Goal: Browse casually: Explore the website without a specific task or goal

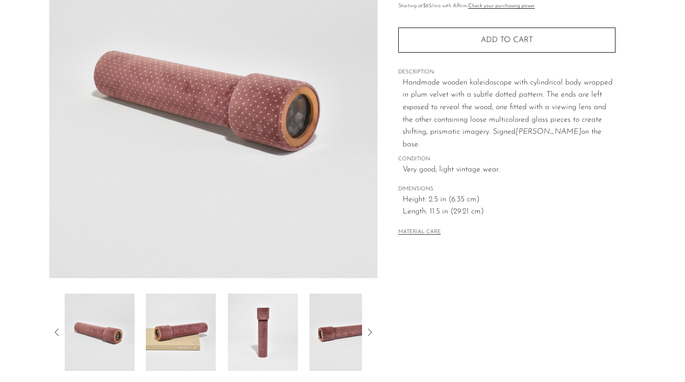
scroll to position [135, 0]
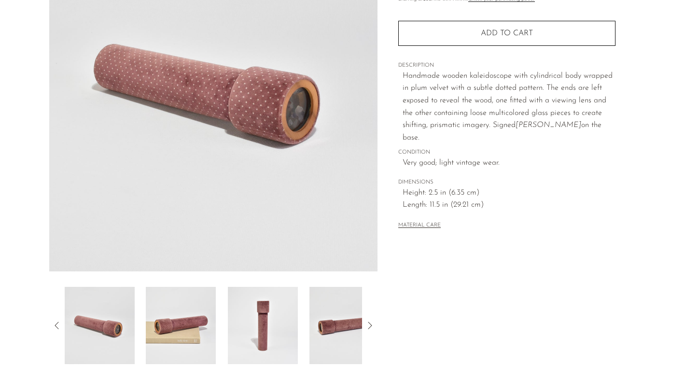
click at [334, 328] on img at bounding box center [344, 325] width 70 height 77
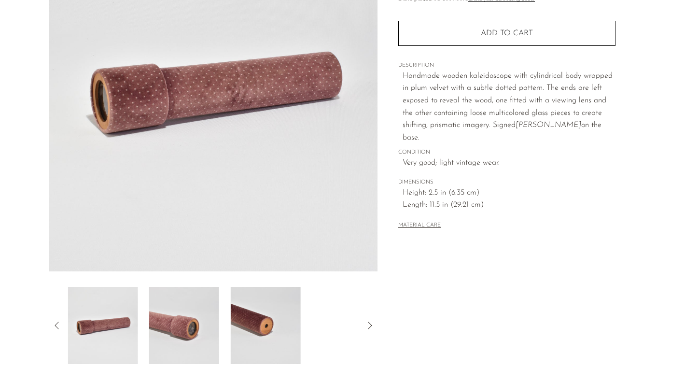
click at [257, 319] on img at bounding box center [266, 325] width 70 height 77
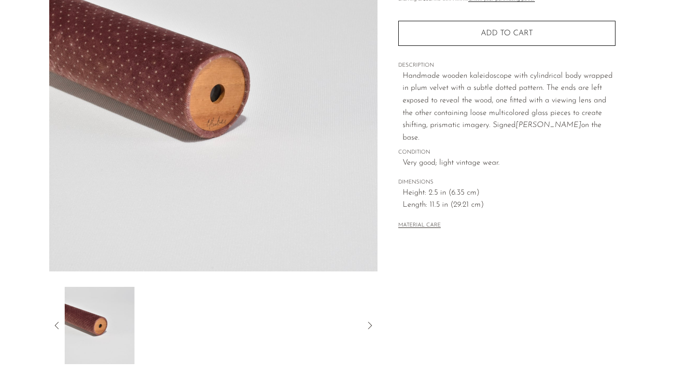
click at [266, 324] on div at bounding box center [214, 325] width 298 height 77
click at [203, 136] on img at bounding box center [213, 90] width 329 height 362
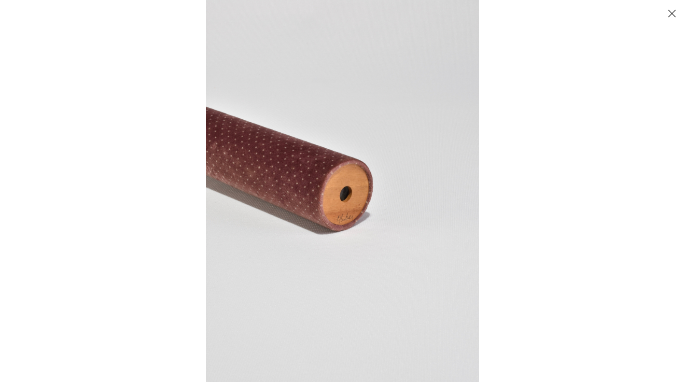
click at [439, 166] on img at bounding box center [342, 191] width 273 height 382
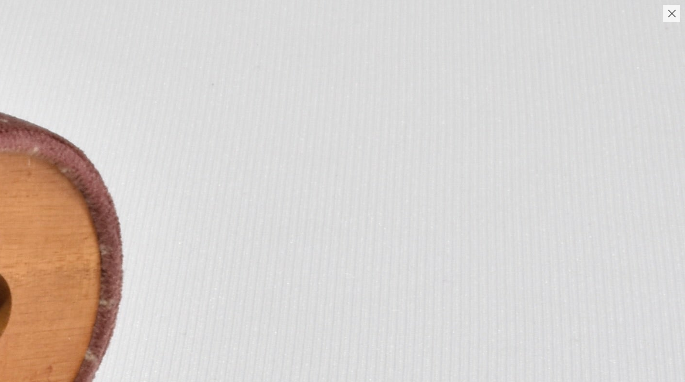
click at [666, 15] on button "Close" at bounding box center [671, 13] width 17 height 17
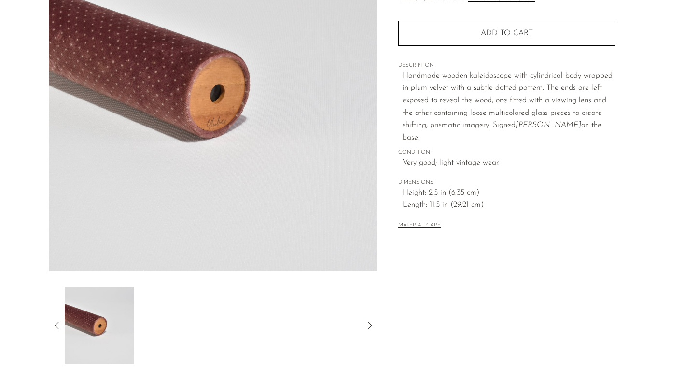
click at [563, 199] on span "Length: 11.5 in (29.21 cm)" at bounding box center [508, 205] width 213 height 13
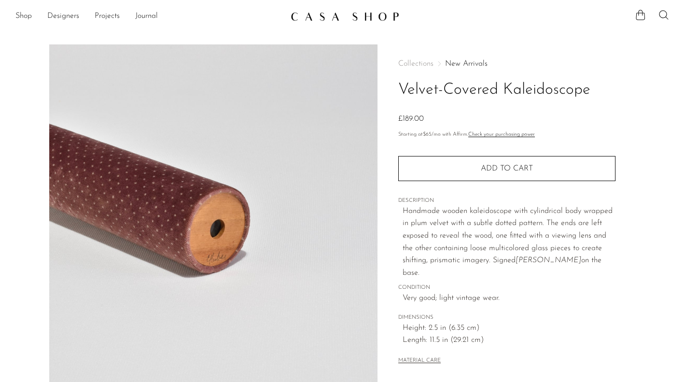
click at [424, 64] on span "Collections" at bounding box center [415, 64] width 35 height 8
click at [461, 62] on link "New Arrivals" at bounding box center [466, 64] width 42 height 8
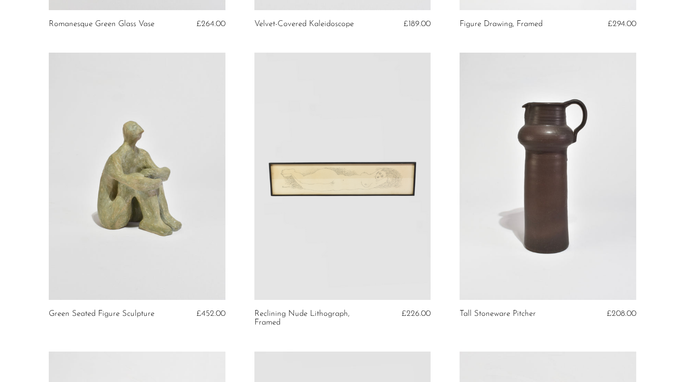
scroll to position [360, 0]
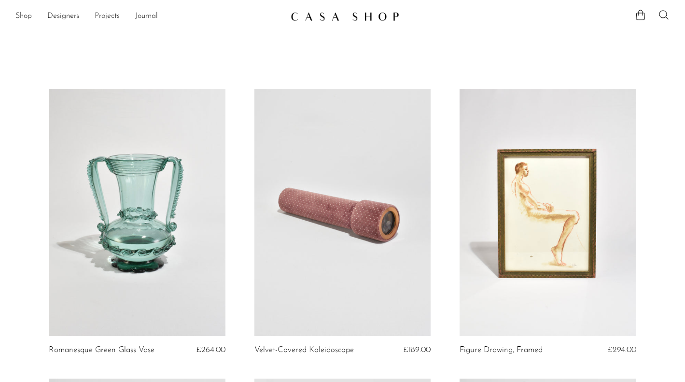
scroll to position [360, 0]
